Goal: Find specific page/section: Find specific page/section

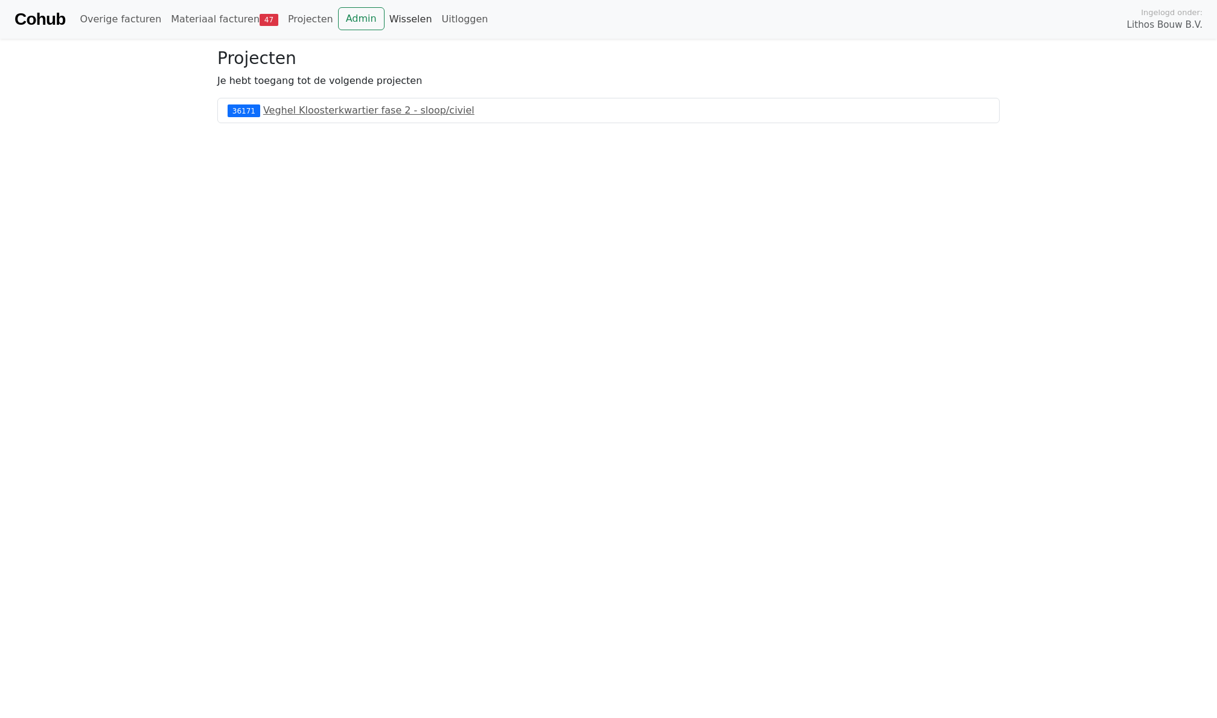
click at [397, 16] on link "Wisselen" at bounding box center [411, 19] width 53 height 24
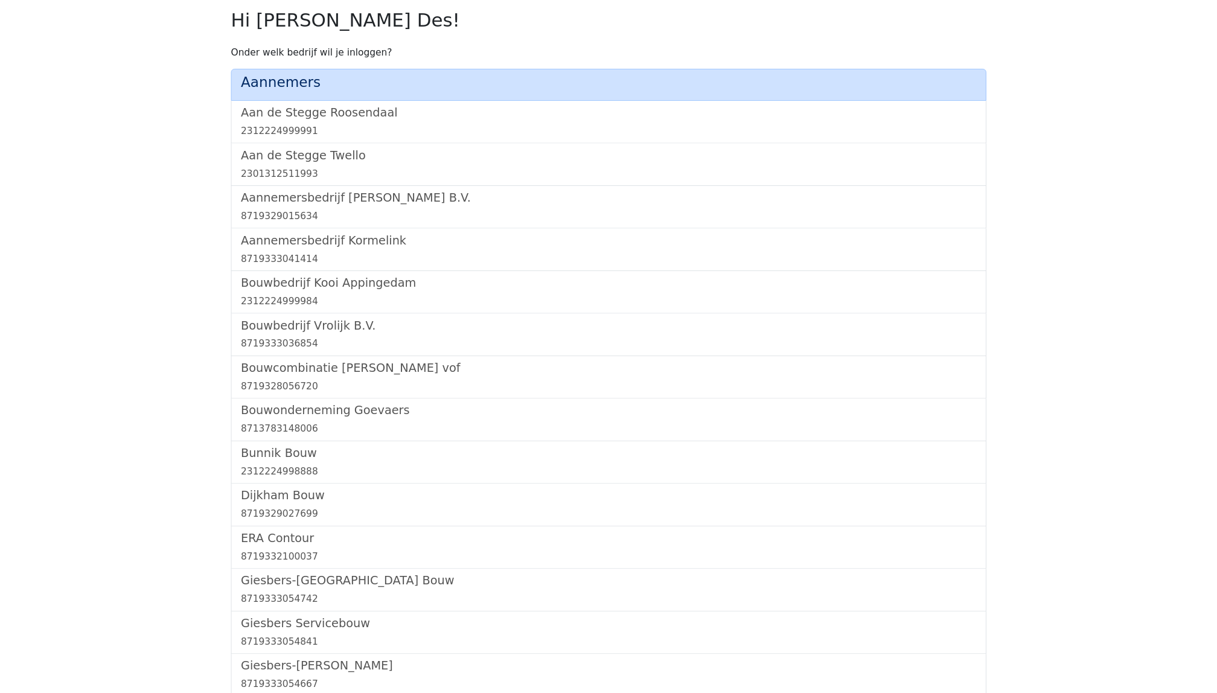
scroll to position [687, 0]
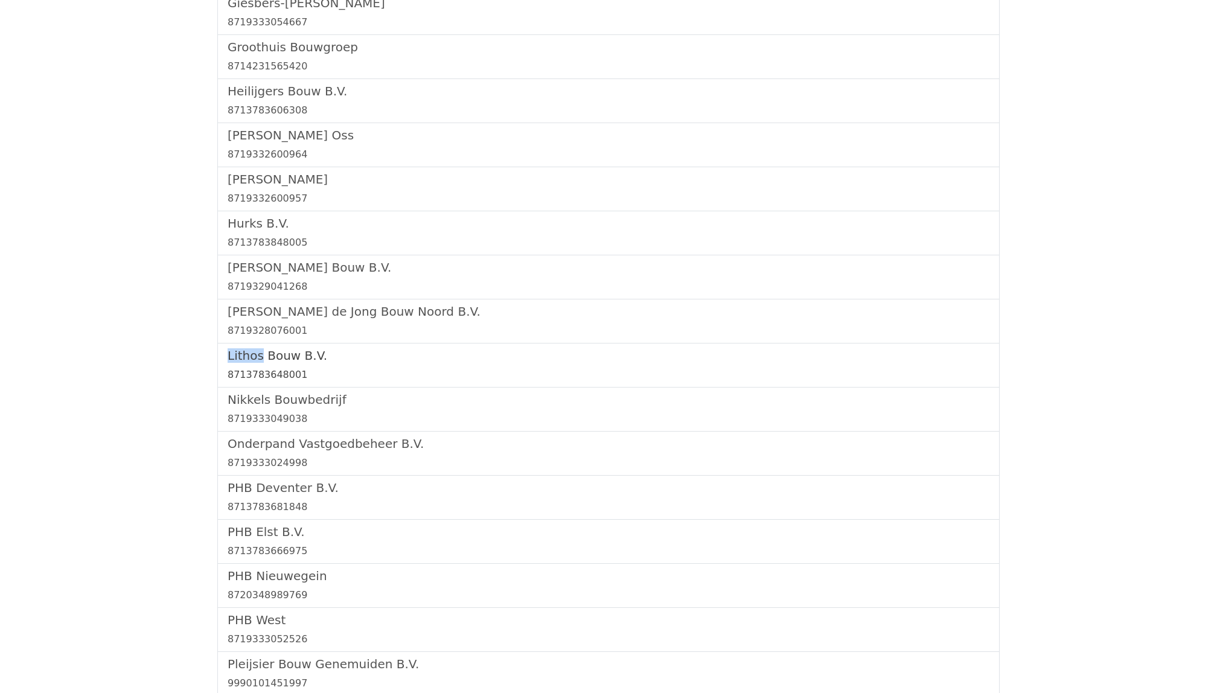
click at [293, 368] on link "Lithos Bouw B.V. 8713783648001" at bounding box center [609, 365] width 762 height 34
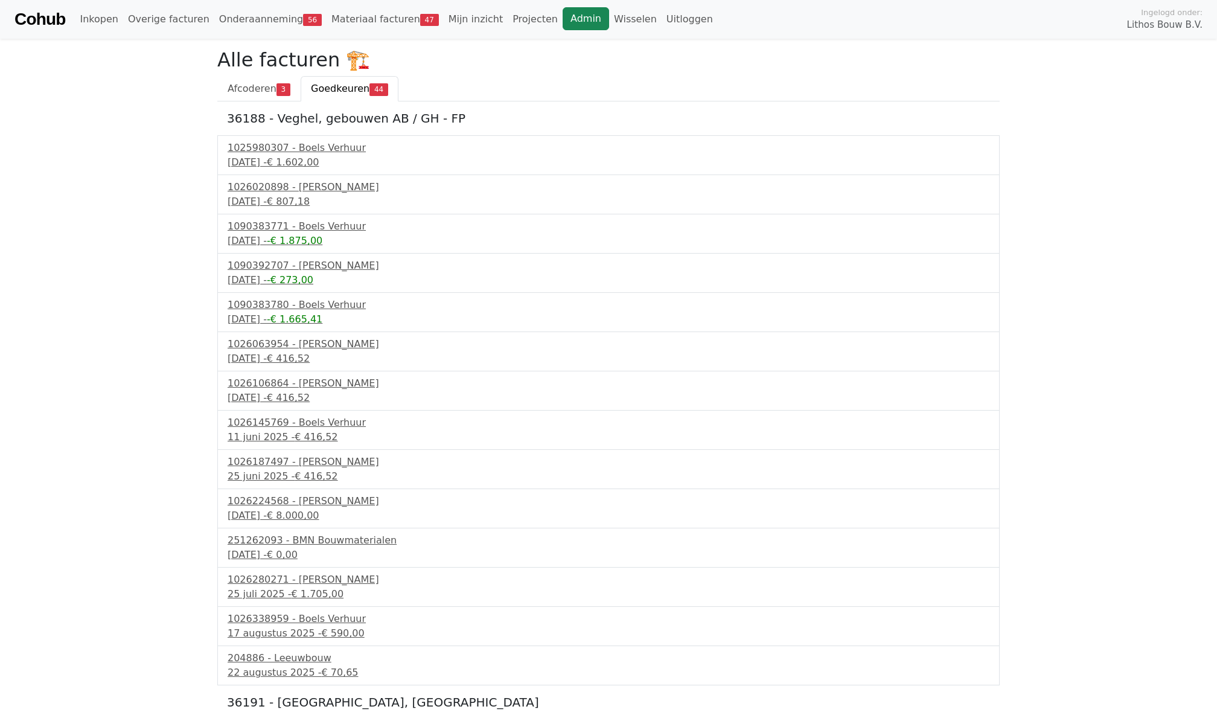
click at [563, 10] on link "Admin" at bounding box center [586, 18] width 46 height 23
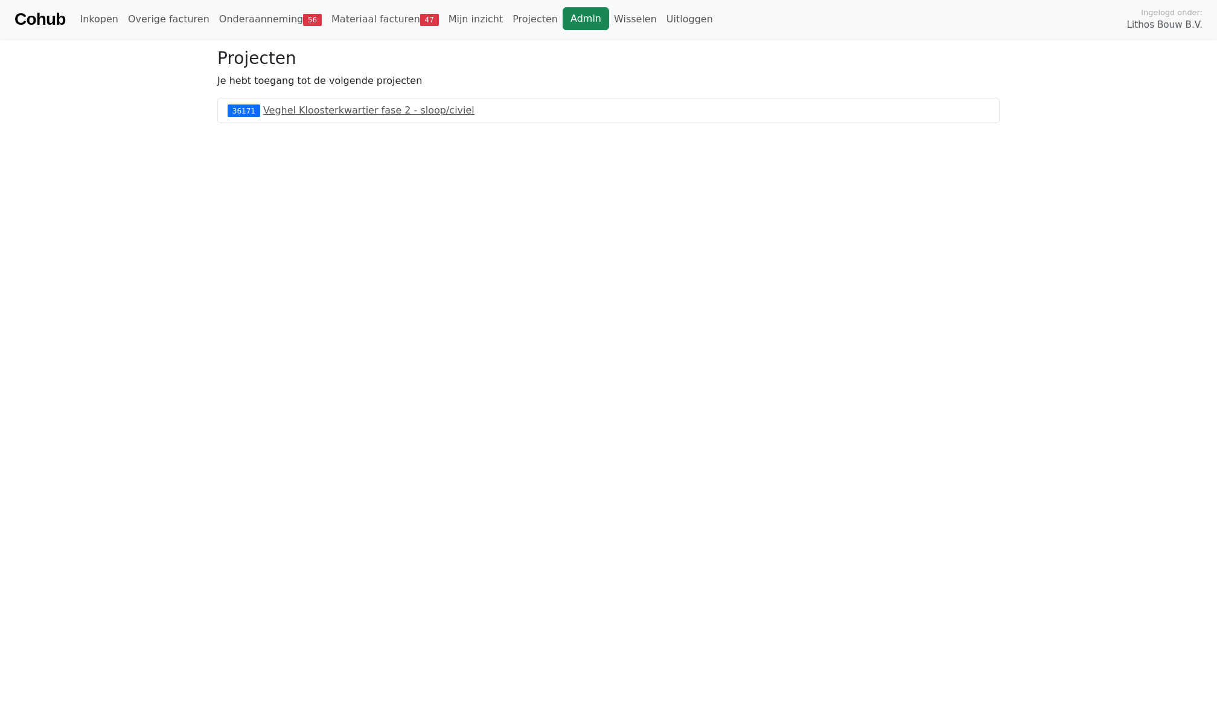
click at [566, 16] on link "Admin" at bounding box center [586, 18] width 46 height 23
